Goal: Navigation & Orientation: Understand site structure

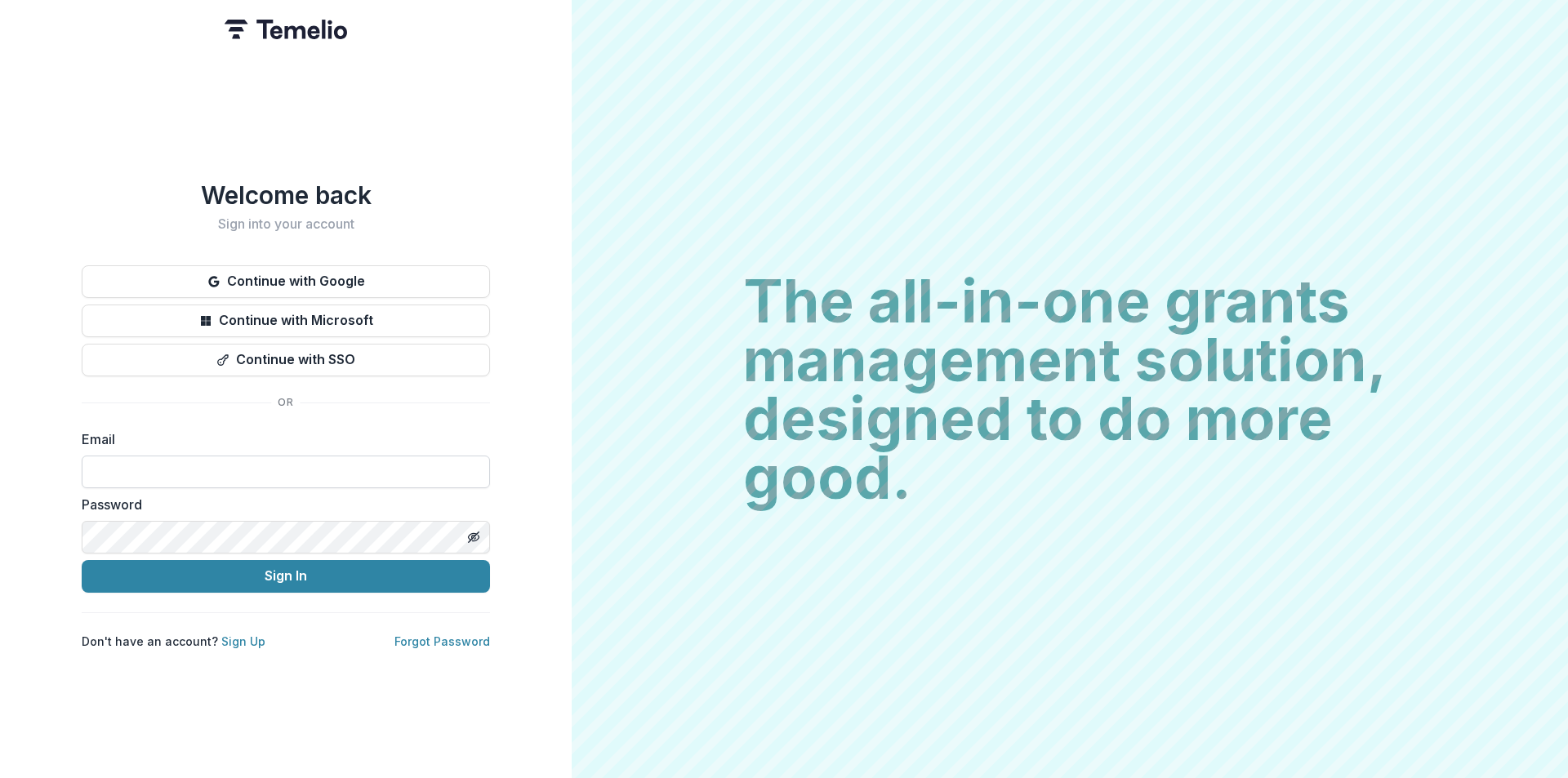
click at [244, 468] on input at bounding box center [285, 472] width 409 height 33
type input "**********"
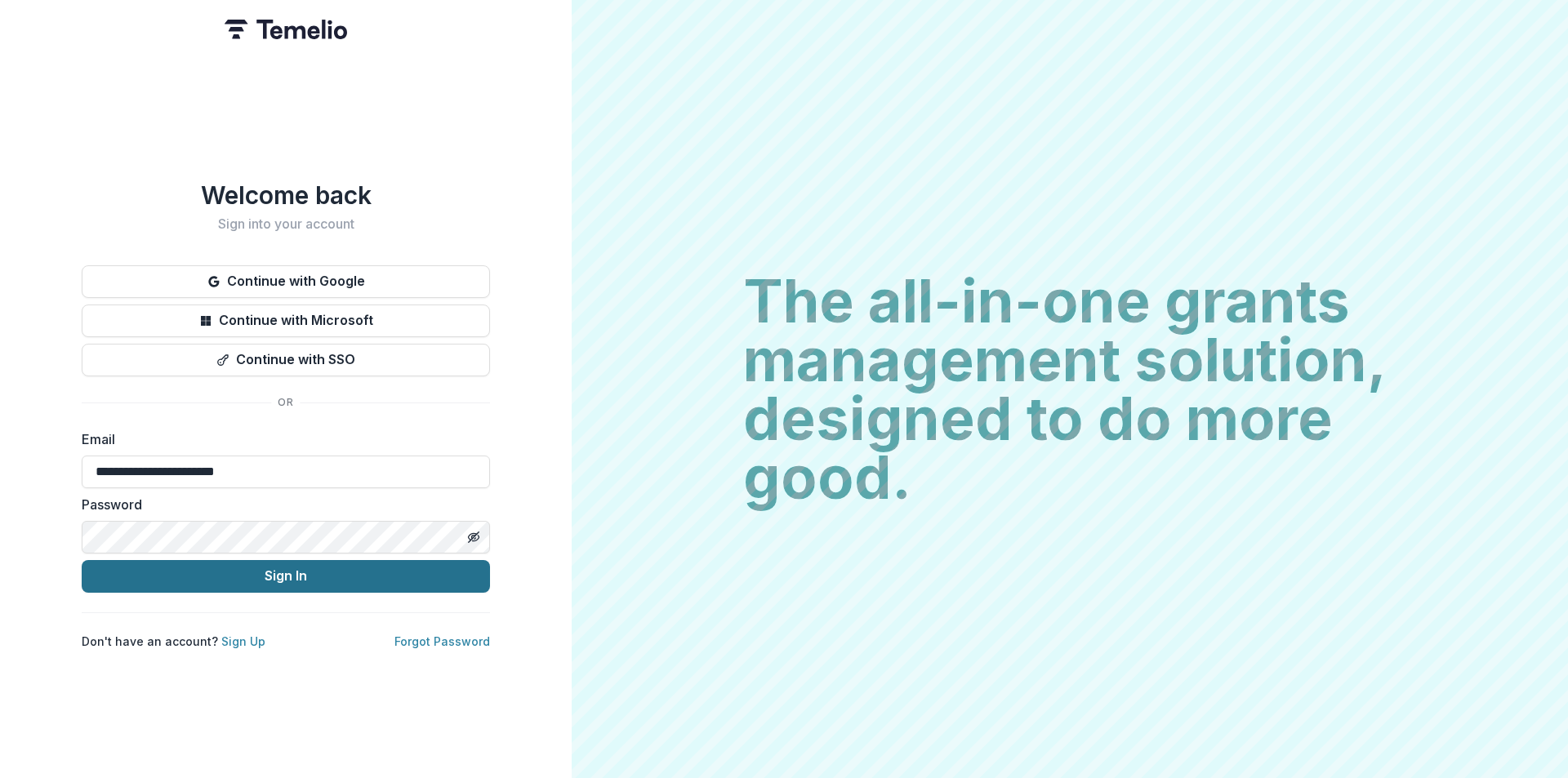
click at [246, 565] on button "Sign In" at bounding box center [285, 577] width 409 height 33
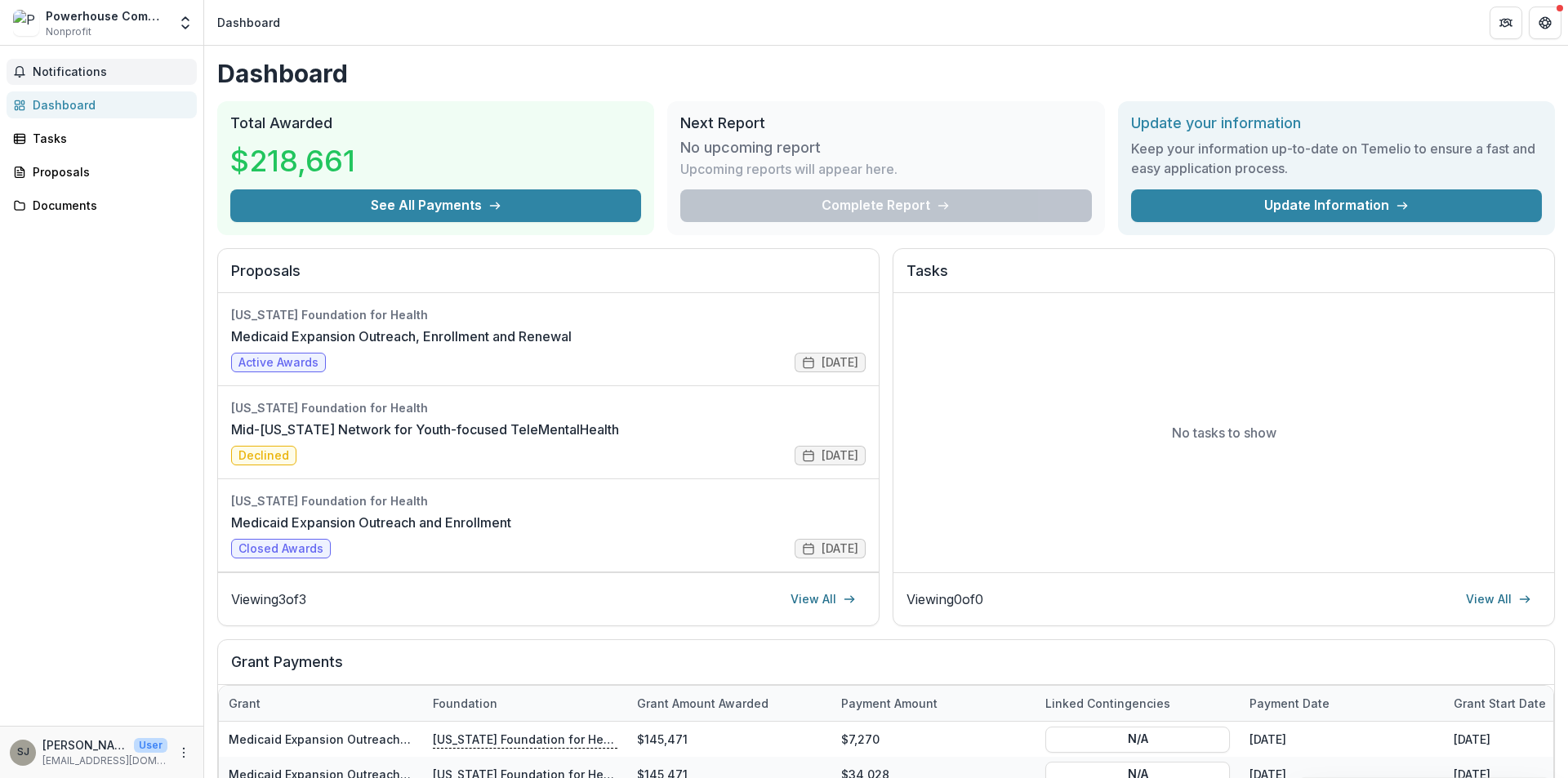
click at [75, 67] on span "Notifications" at bounding box center [111, 72] width 158 height 14
click at [72, 212] on div "Documents" at bounding box center [108, 205] width 151 height 17
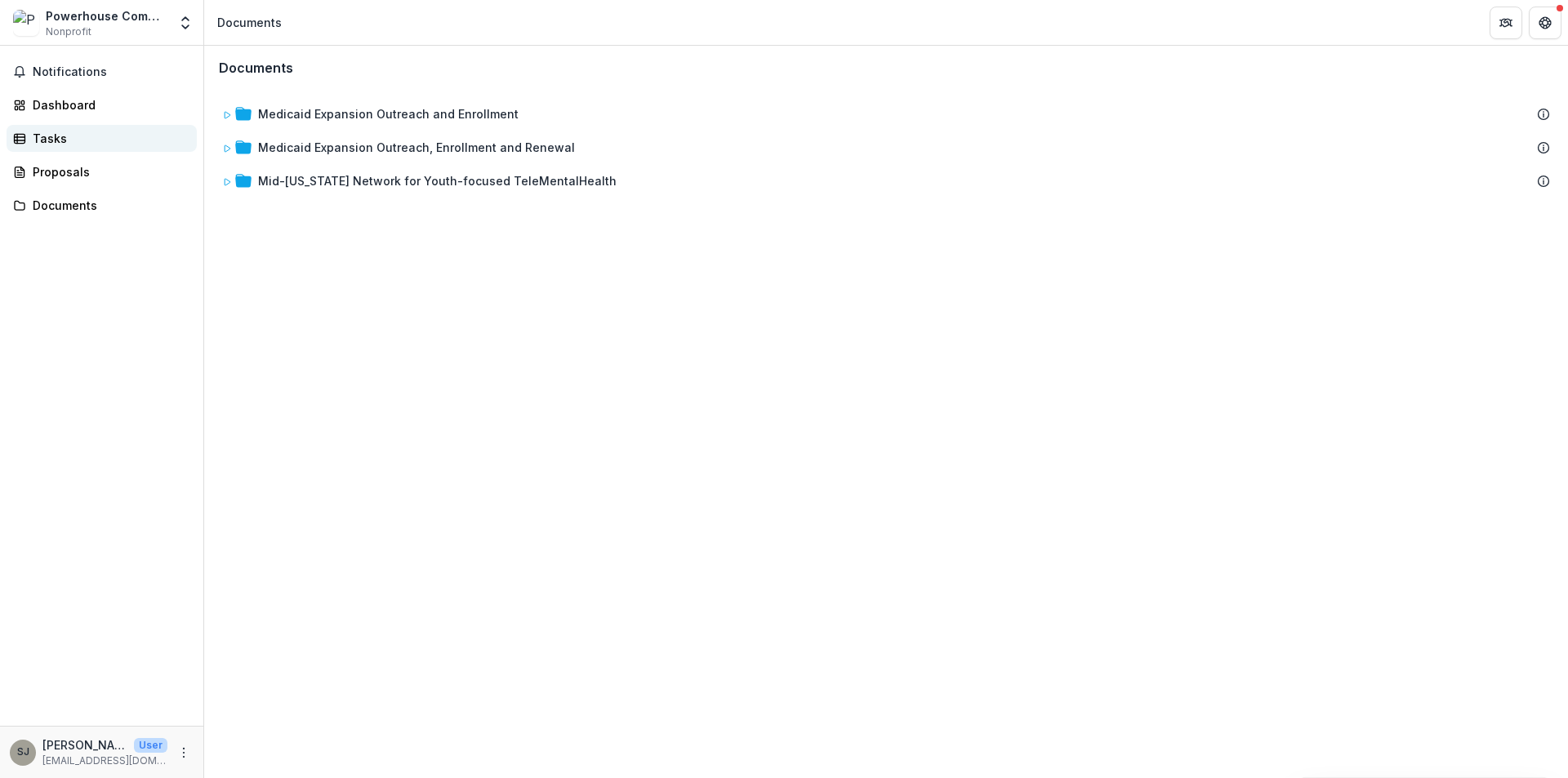
click at [51, 133] on div "Tasks" at bounding box center [108, 138] width 151 height 17
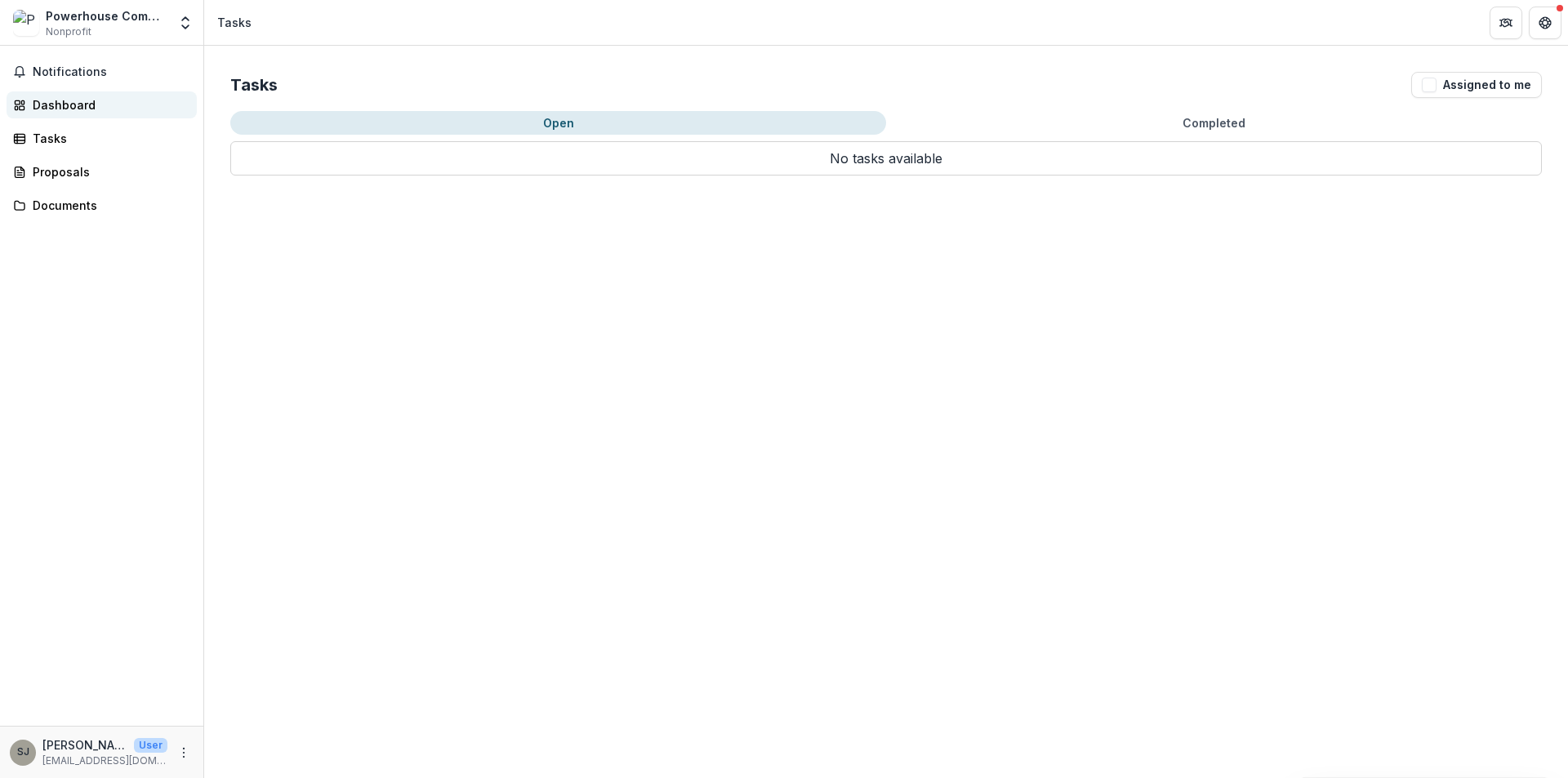
click at [92, 116] on link "Dashboard" at bounding box center [101, 105] width 190 height 27
